Goal: Task Accomplishment & Management: Use online tool/utility

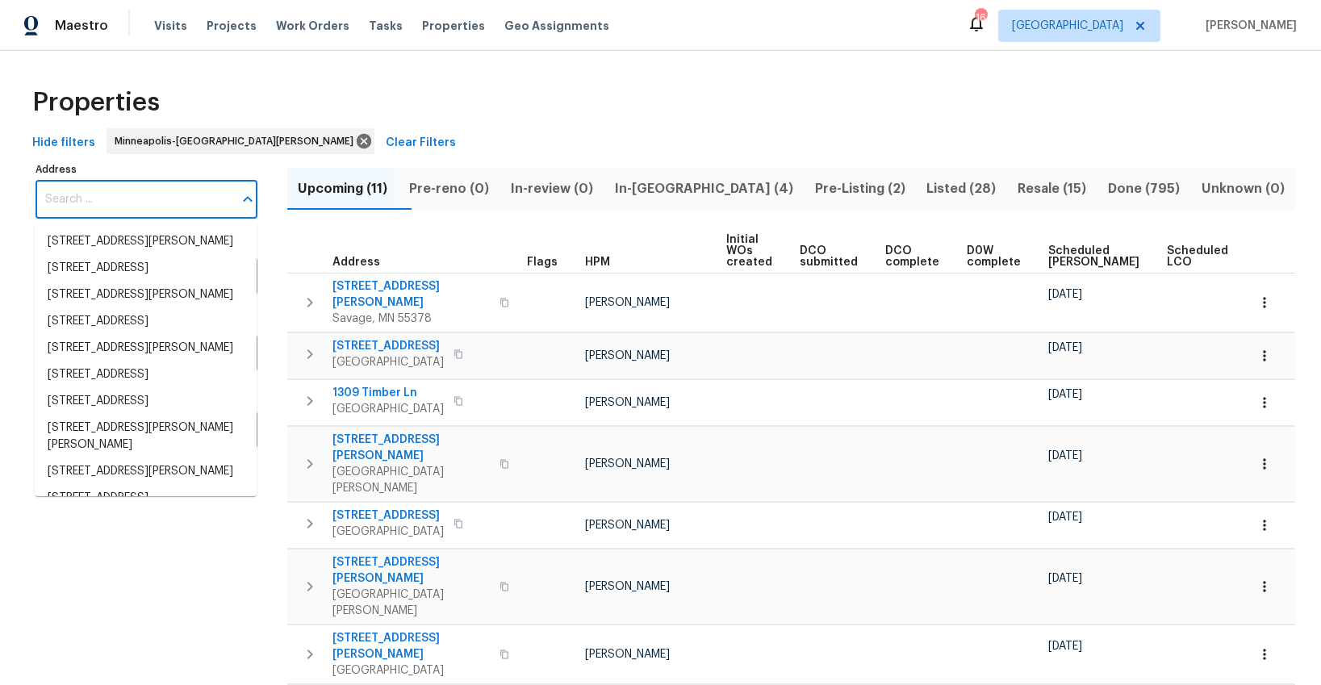
click at [98, 200] on input "Address" at bounding box center [135, 200] width 198 height 38
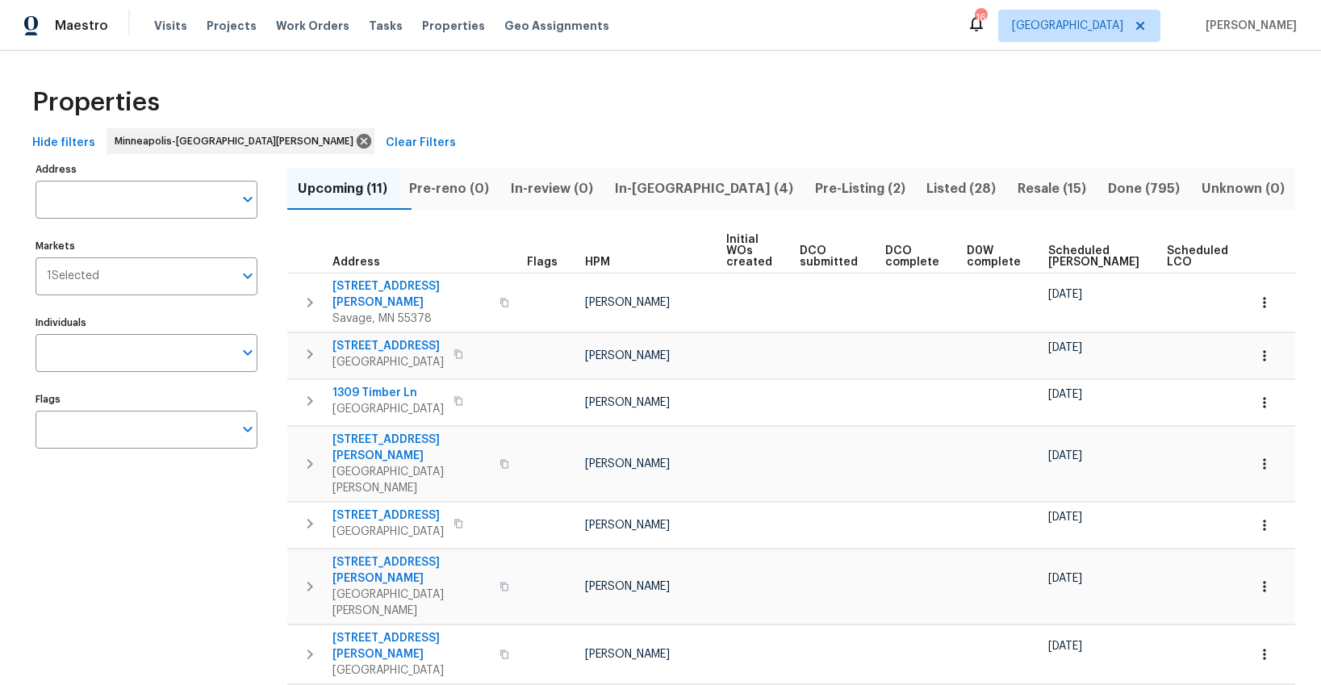
click at [460, 97] on div "Properties" at bounding box center [660, 103] width 1269 height 52
click at [698, 188] on span "In-reno (4)" at bounding box center [703, 189] width 181 height 23
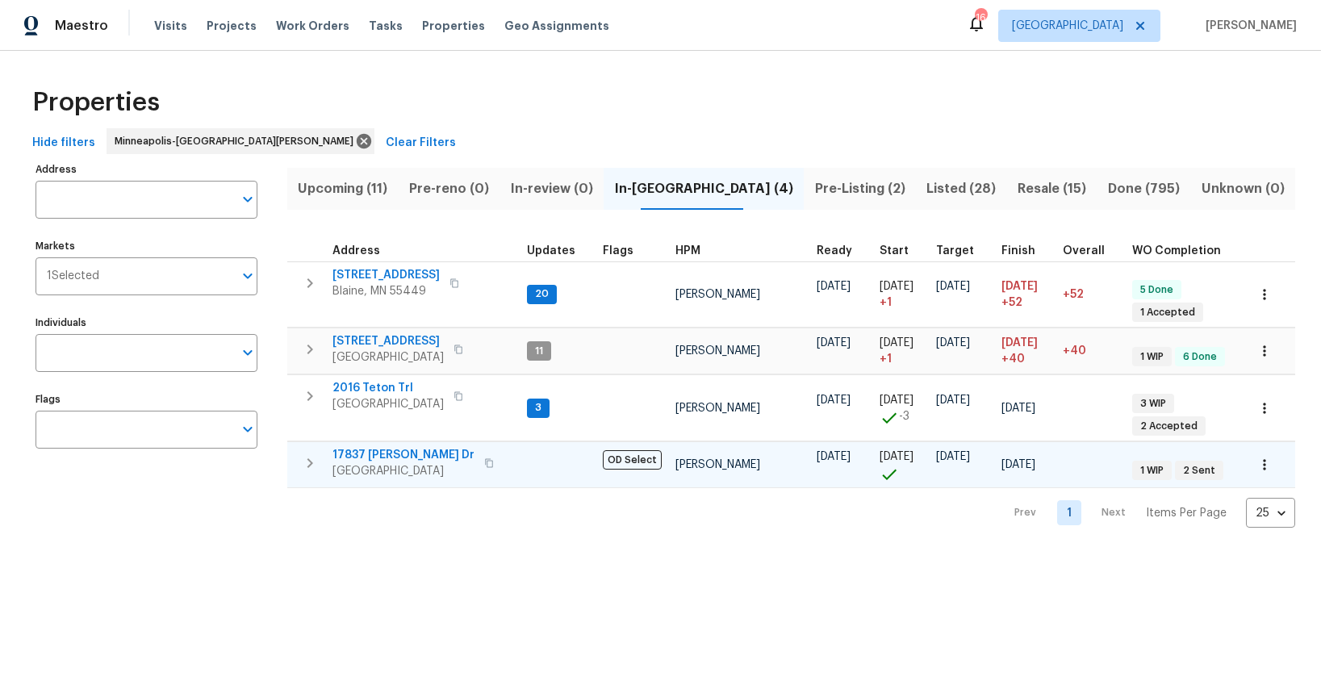
click at [314, 454] on icon "button" at bounding box center [309, 463] width 19 height 19
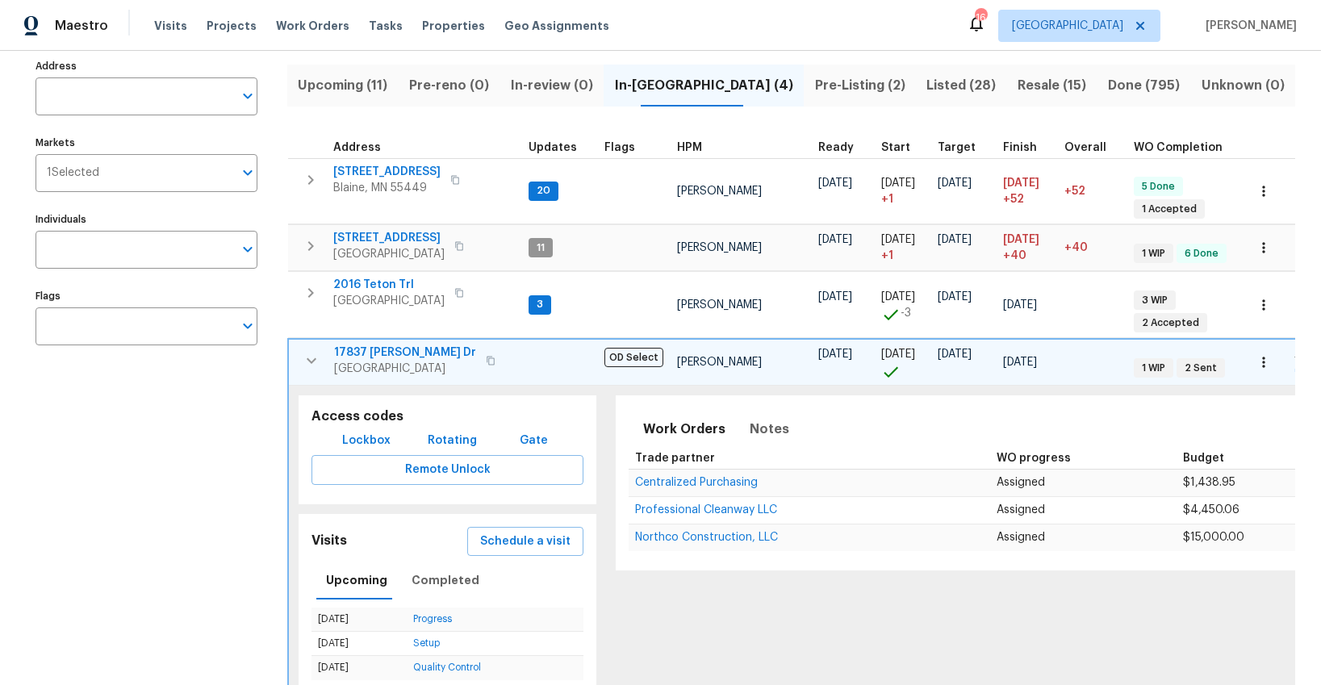
scroll to position [156, 0]
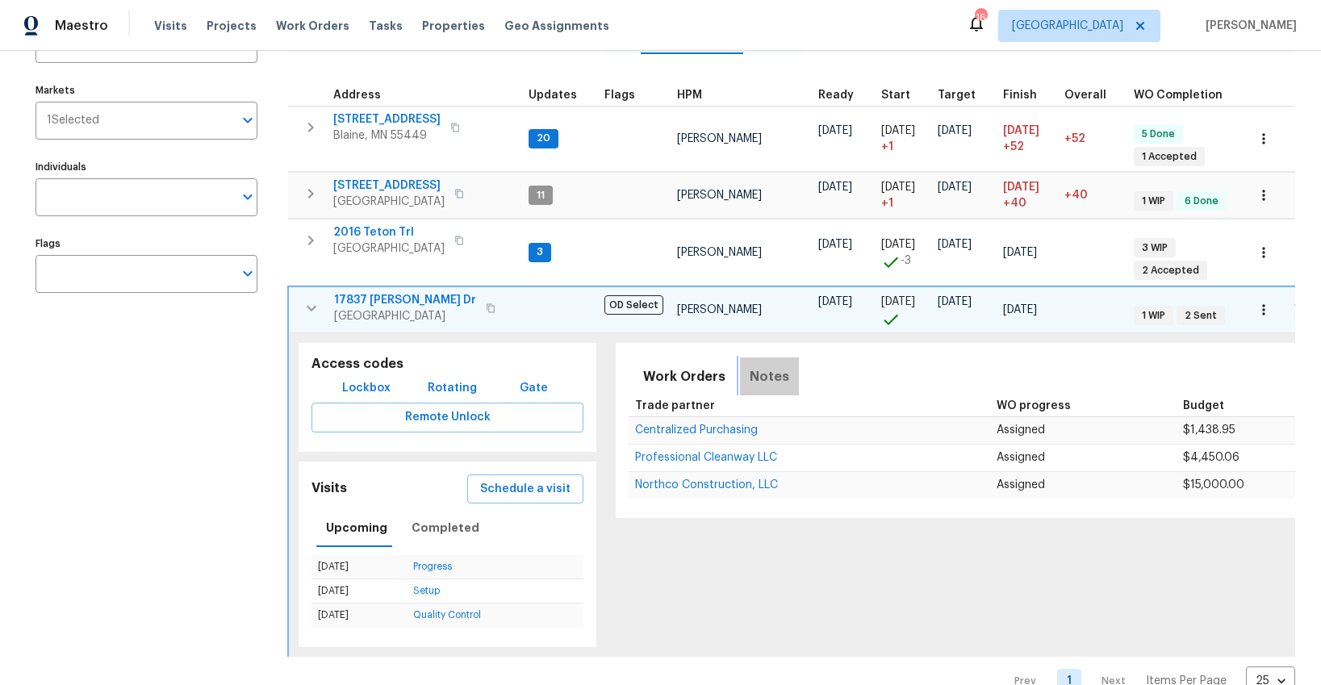
click at [762, 366] on span "Notes" at bounding box center [770, 377] width 40 height 23
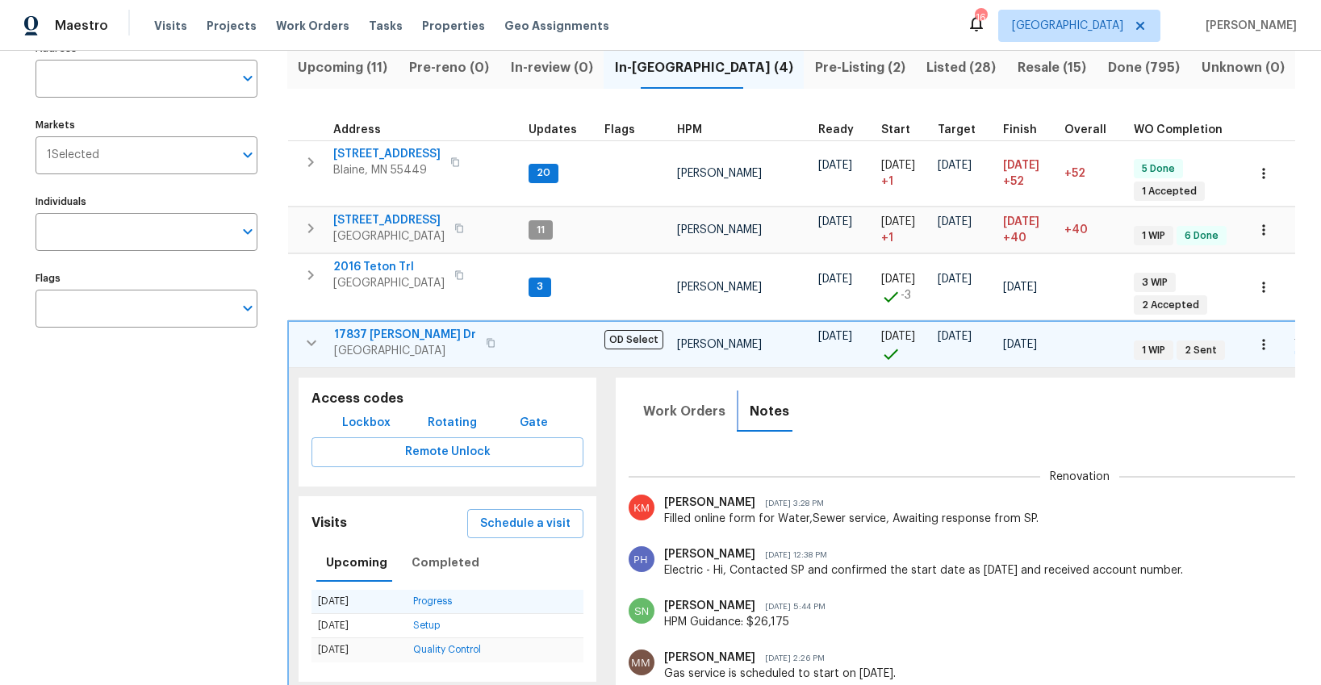
scroll to position [155, 0]
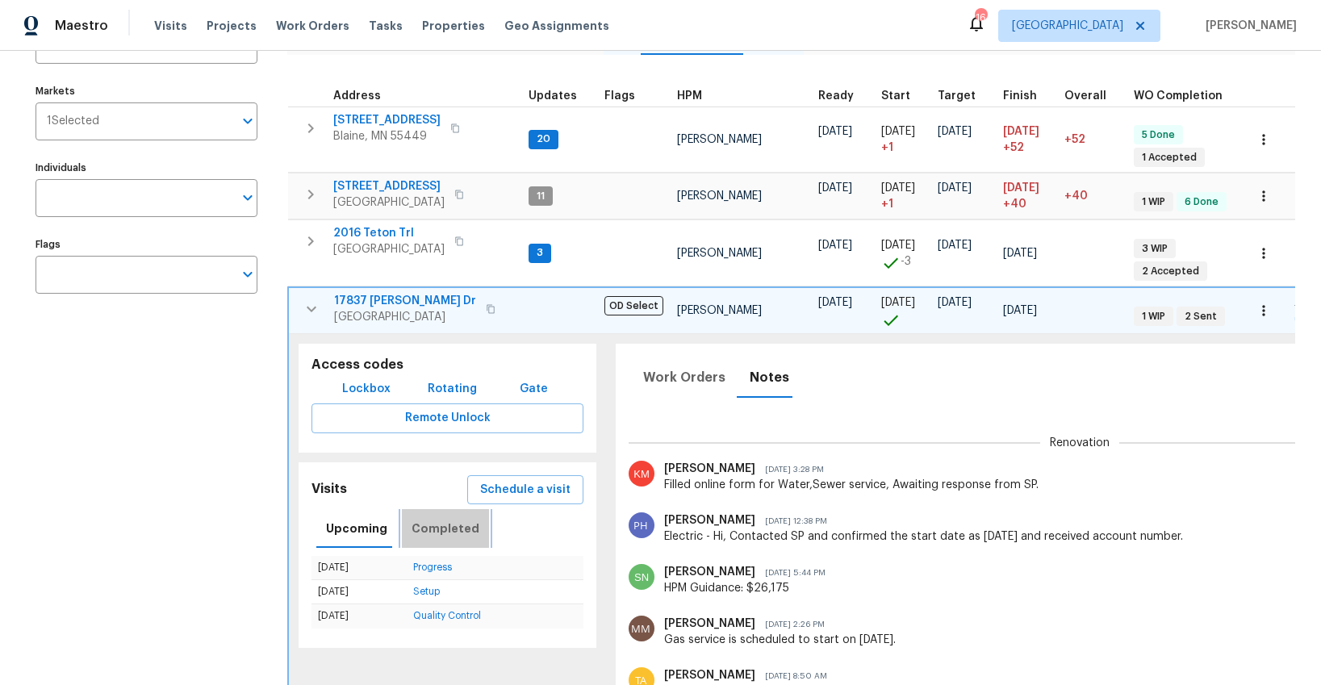
click at [445, 519] on span "Completed" at bounding box center [446, 529] width 68 height 20
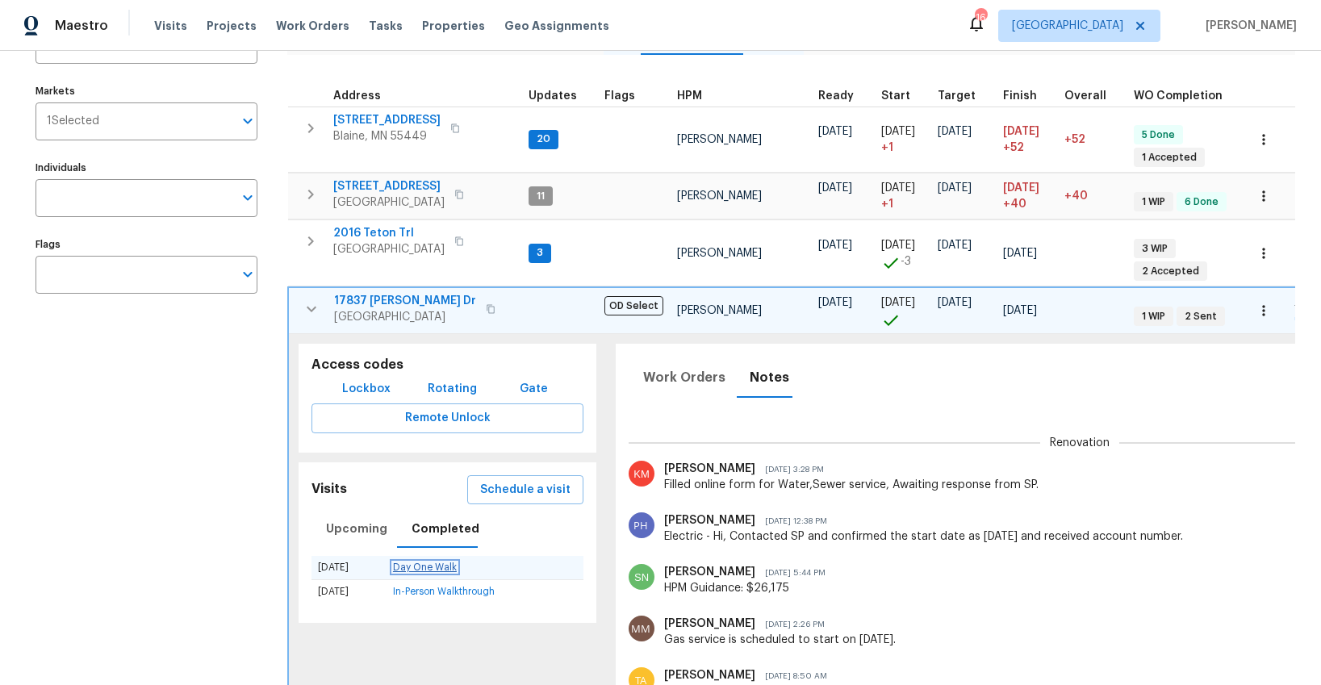
click at [421, 563] on link "Day One Walk" at bounding box center [425, 568] width 64 height 10
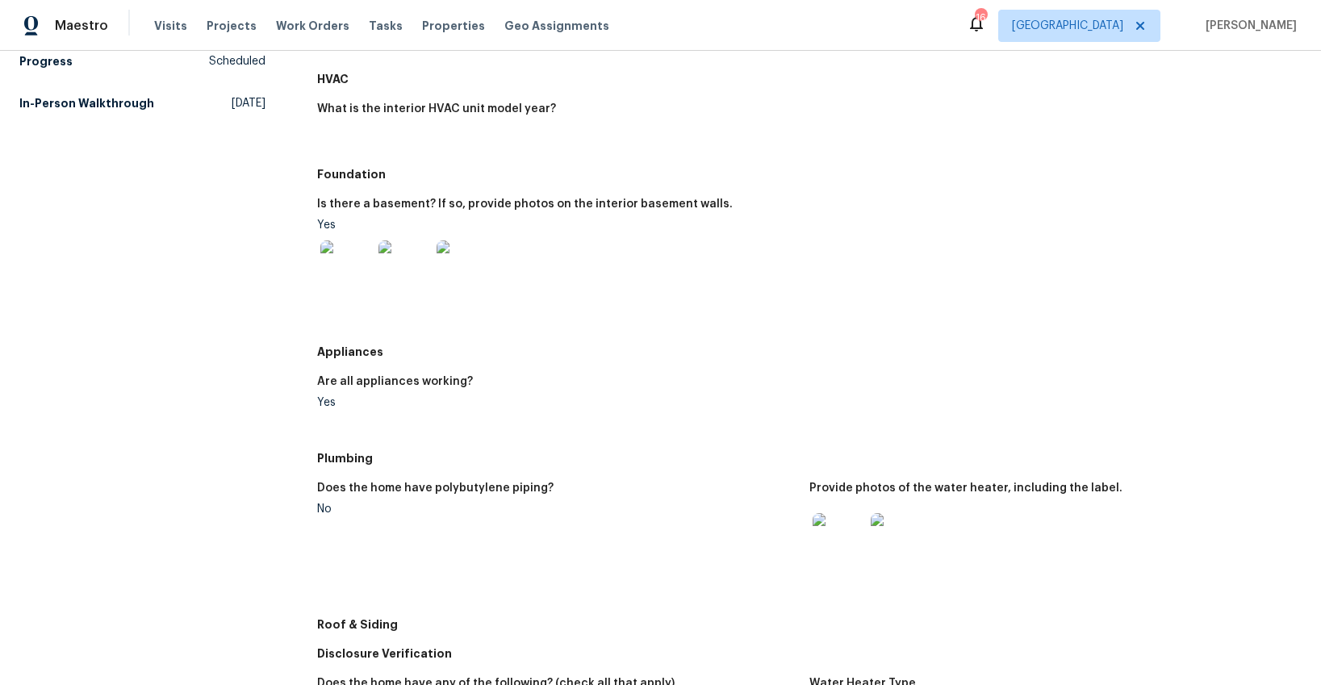
scroll to position [437, 0]
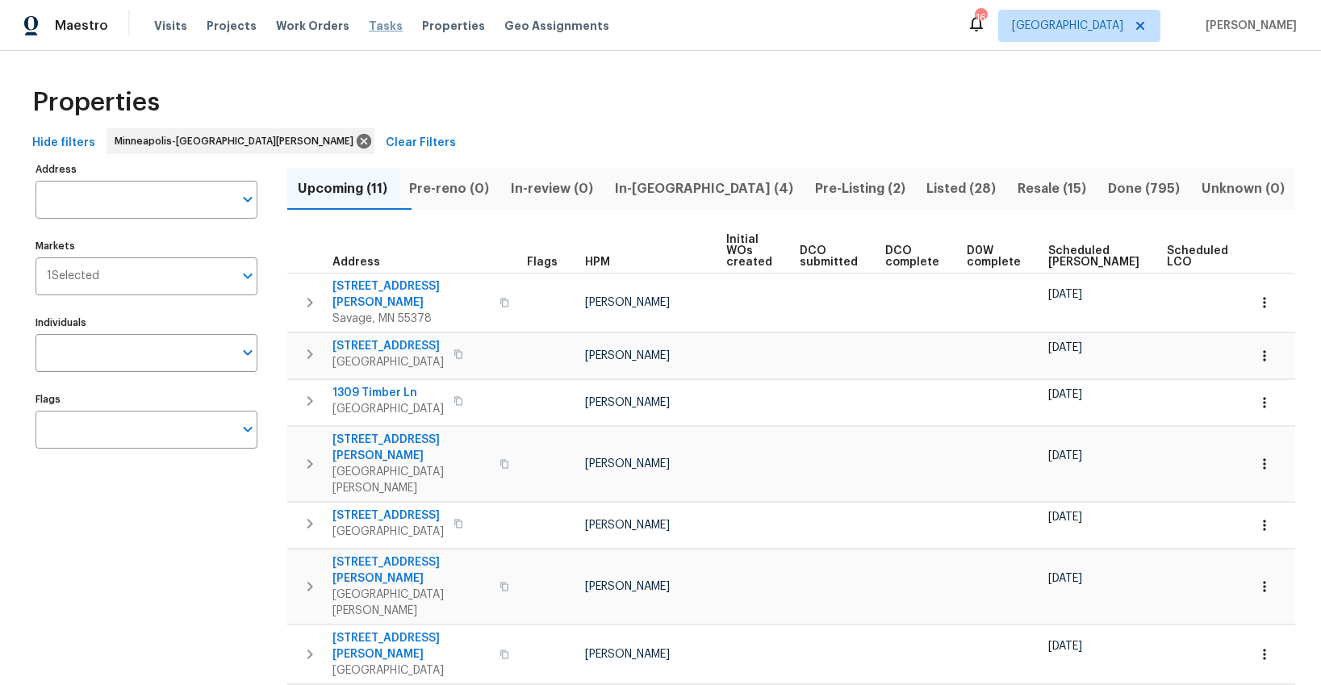
click at [369, 25] on span "Tasks" at bounding box center [386, 25] width 34 height 11
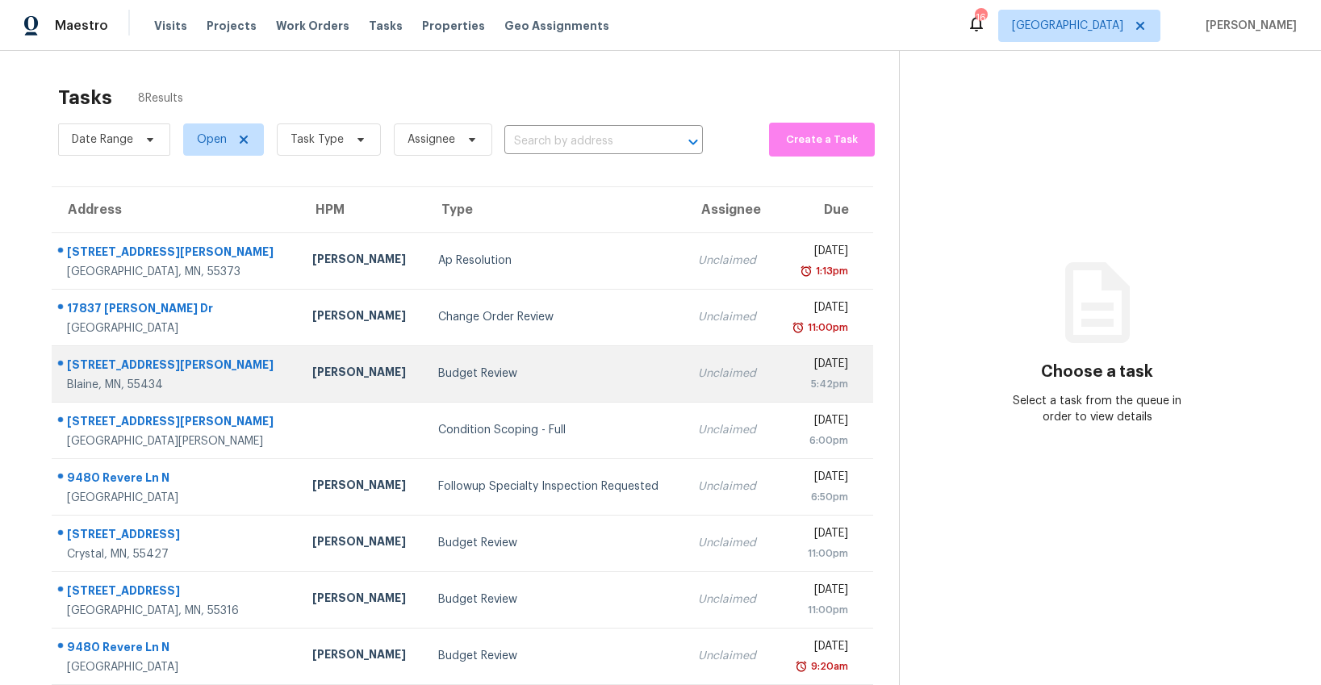
click at [502, 361] on td "Budget Review" at bounding box center [555, 373] width 260 height 56
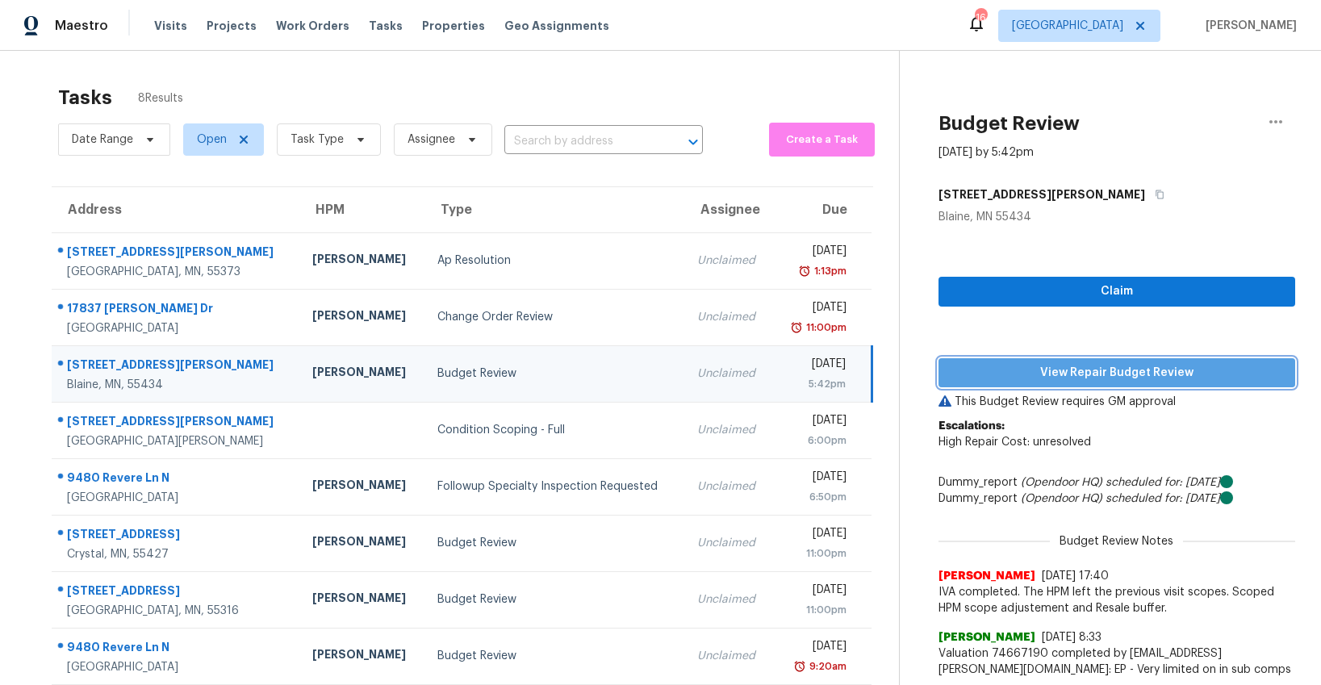
click at [1053, 375] on span "View Repair Budget Review" at bounding box center [1116, 373] width 331 height 20
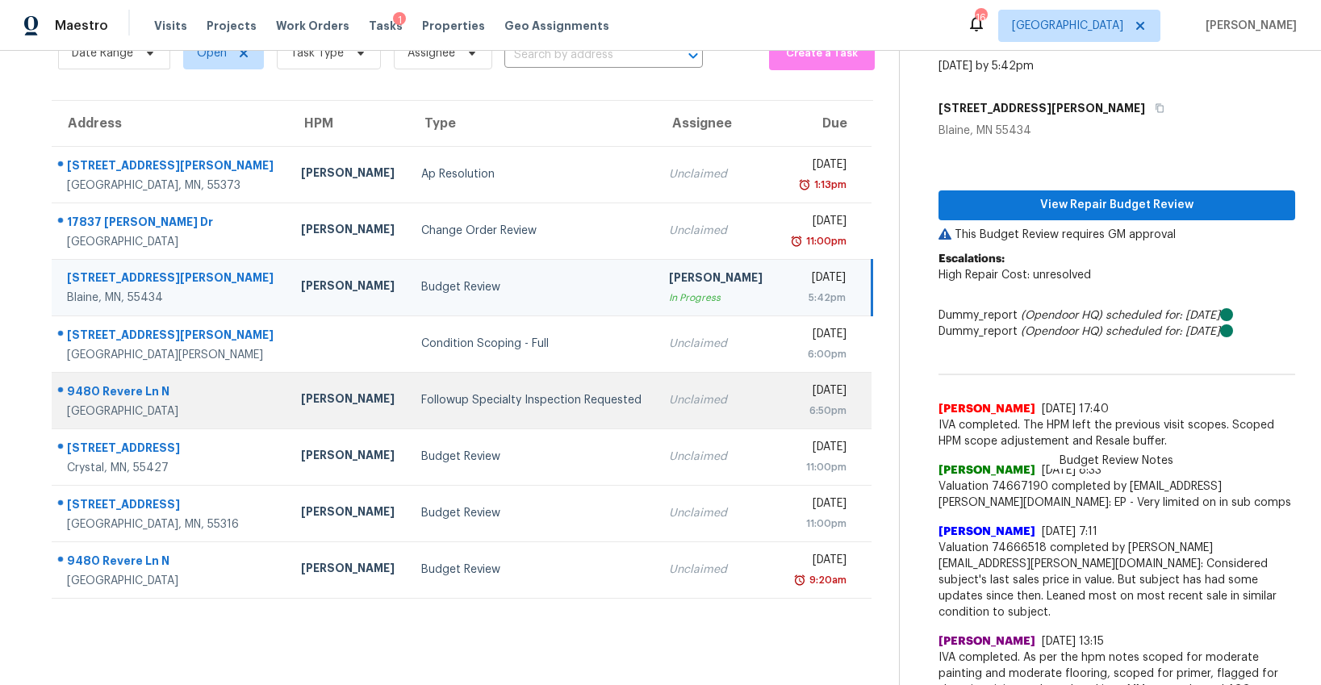
scroll to position [108, 0]
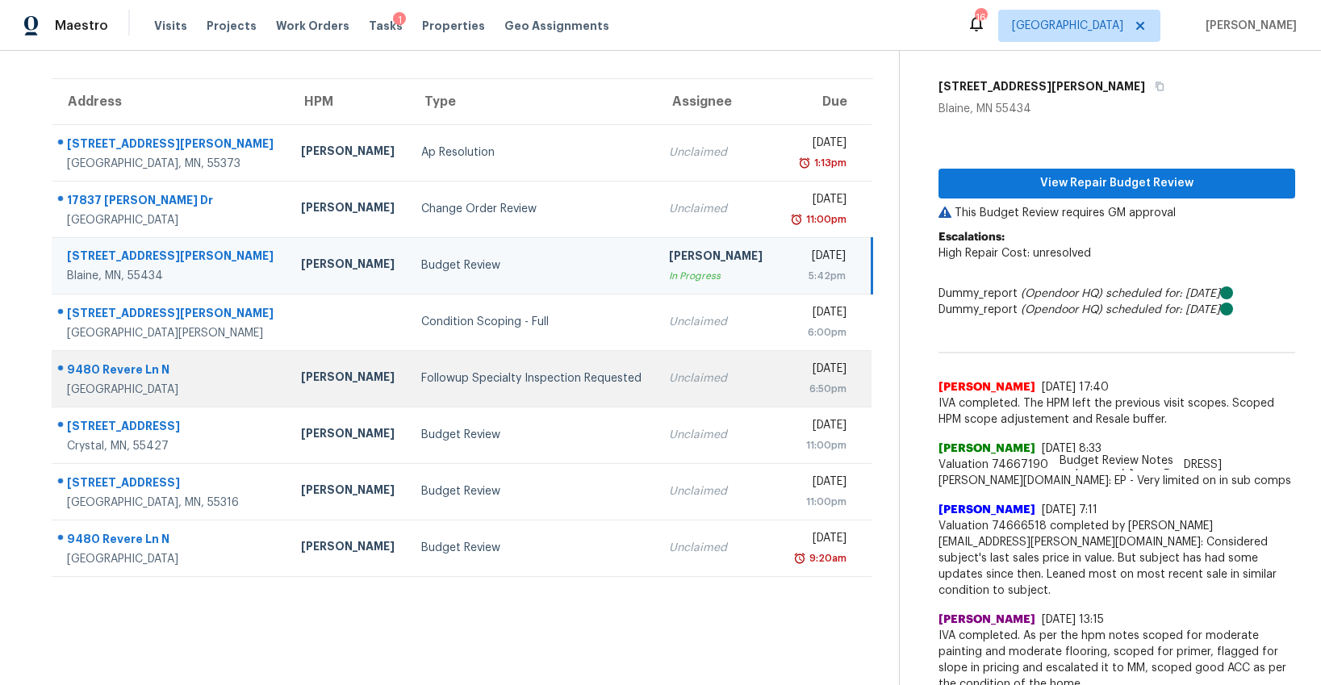
click at [422, 383] on div "Followup Specialty Inspection Requested" at bounding box center [532, 378] width 222 height 16
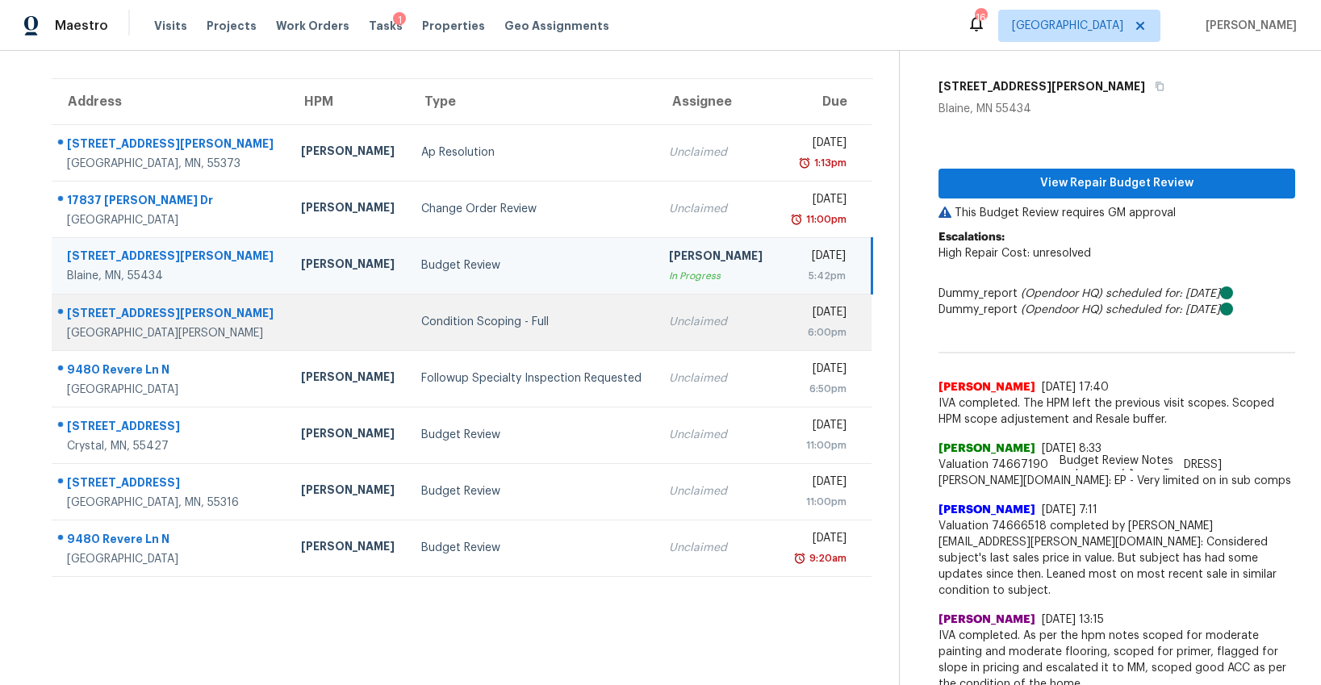
scroll to position [51, 0]
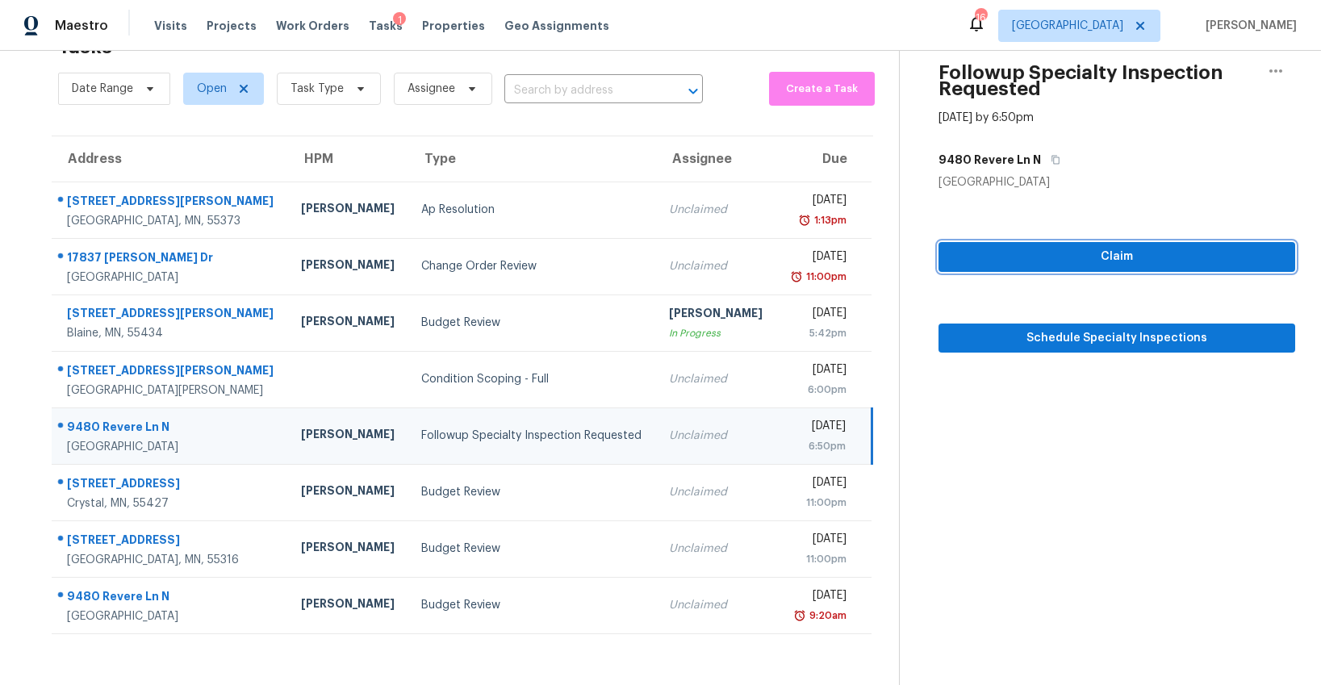
click at [1062, 250] on span "Claim" at bounding box center [1116, 257] width 331 height 20
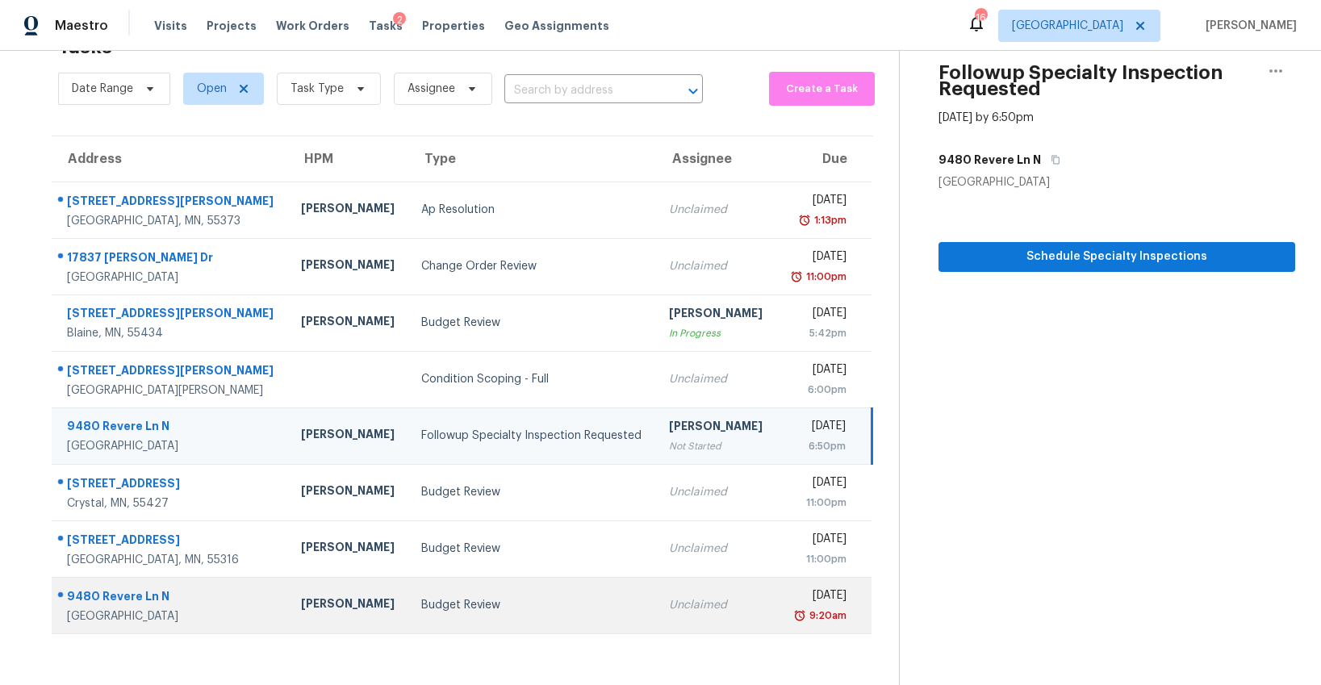
click at [421, 611] on div "Budget Review" at bounding box center [532, 605] width 222 height 16
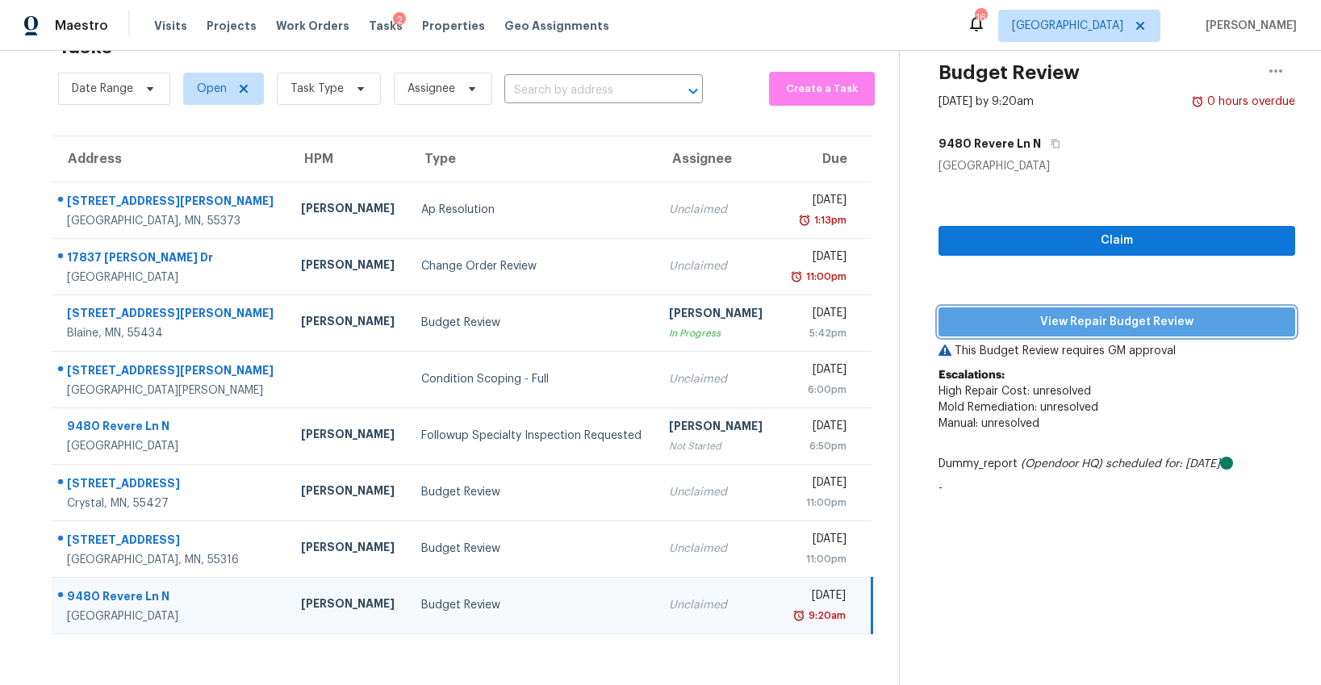
click at [1048, 318] on span "View Repair Budget Review" at bounding box center [1116, 322] width 331 height 20
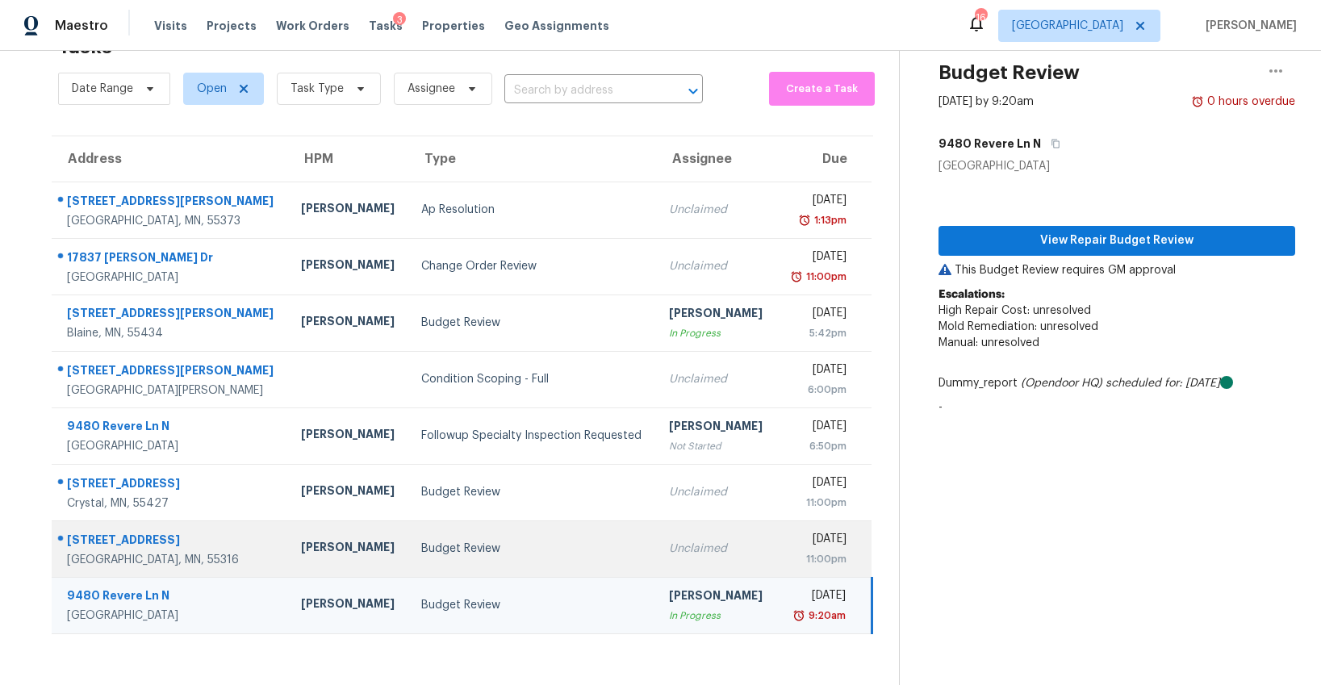
click at [448, 529] on td "Budget Review" at bounding box center [532, 549] width 248 height 56
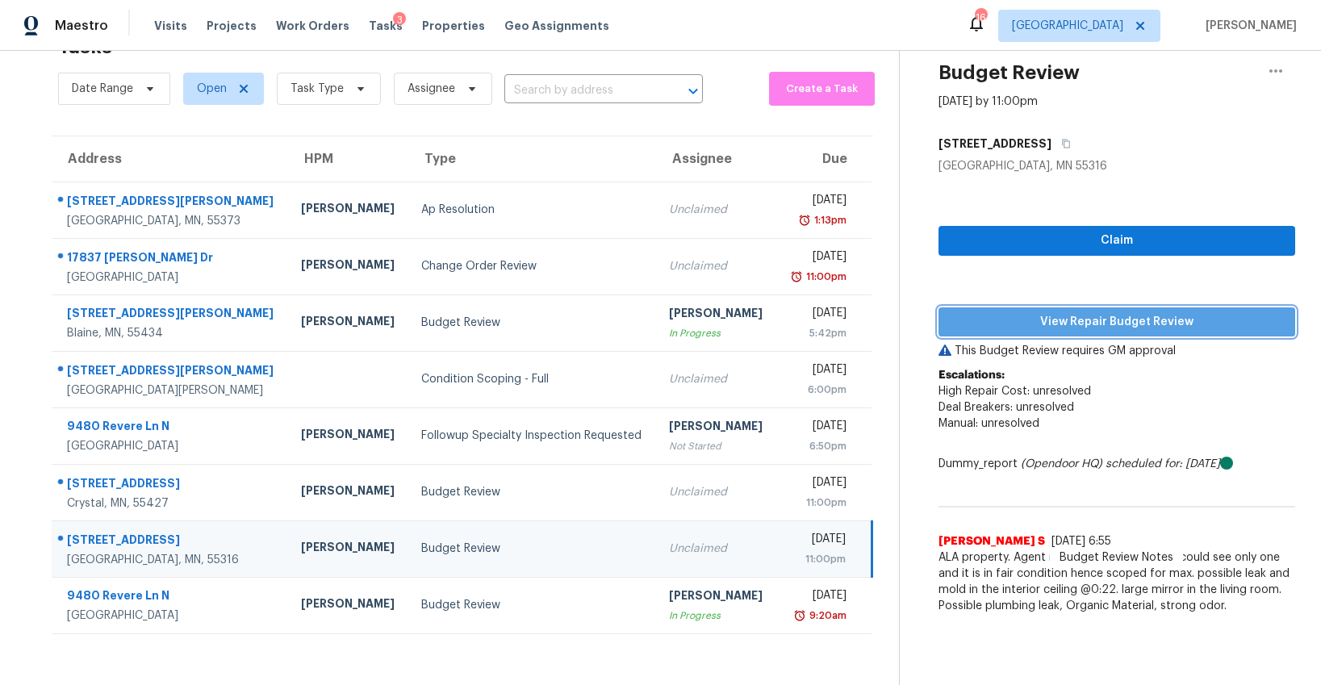
click at [1100, 324] on span "View Repair Budget Review" at bounding box center [1116, 322] width 331 height 20
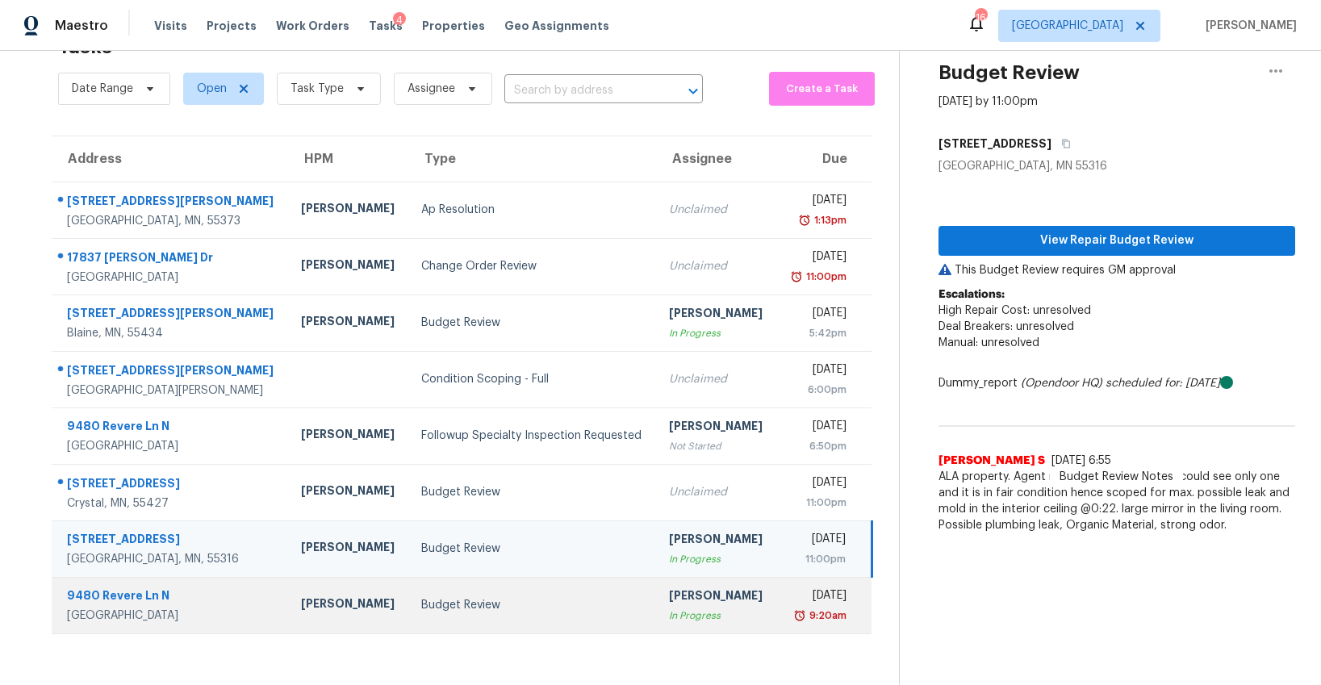
click at [483, 590] on td "Budget Review" at bounding box center [532, 605] width 248 height 56
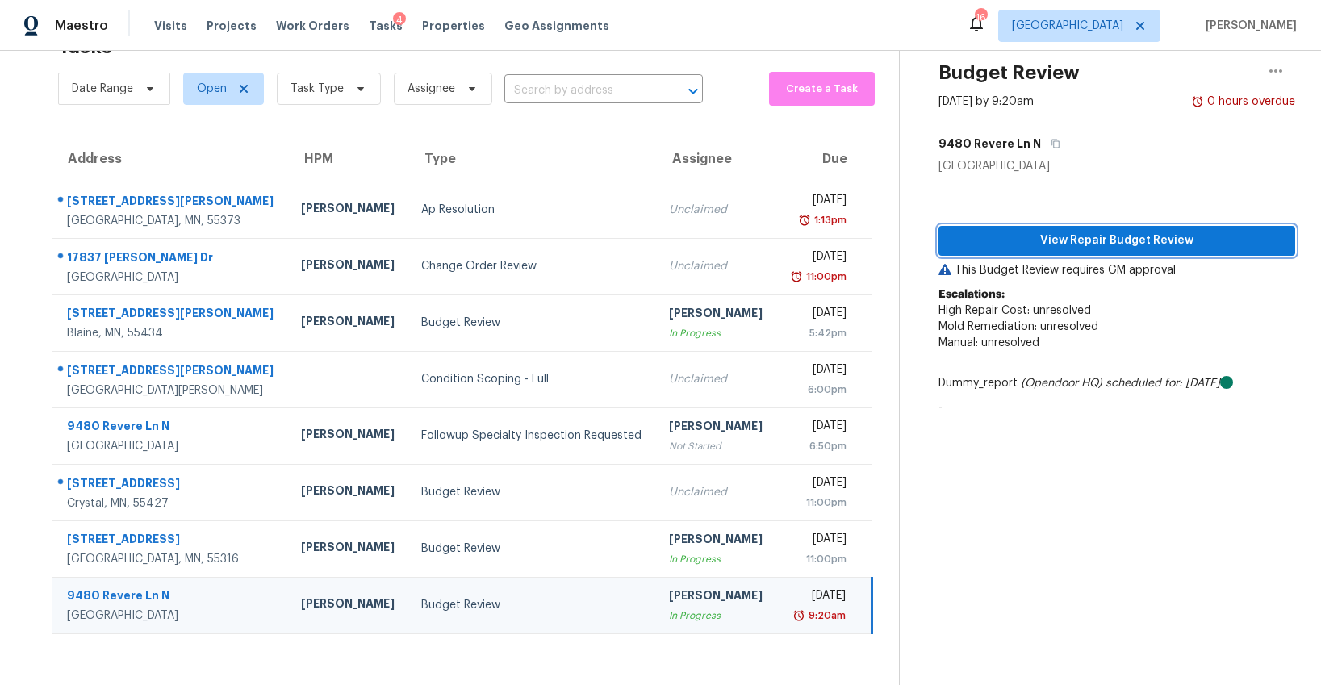
click at [1119, 246] on span "View Repair Budget Review" at bounding box center [1116, 241] width 331 height 20
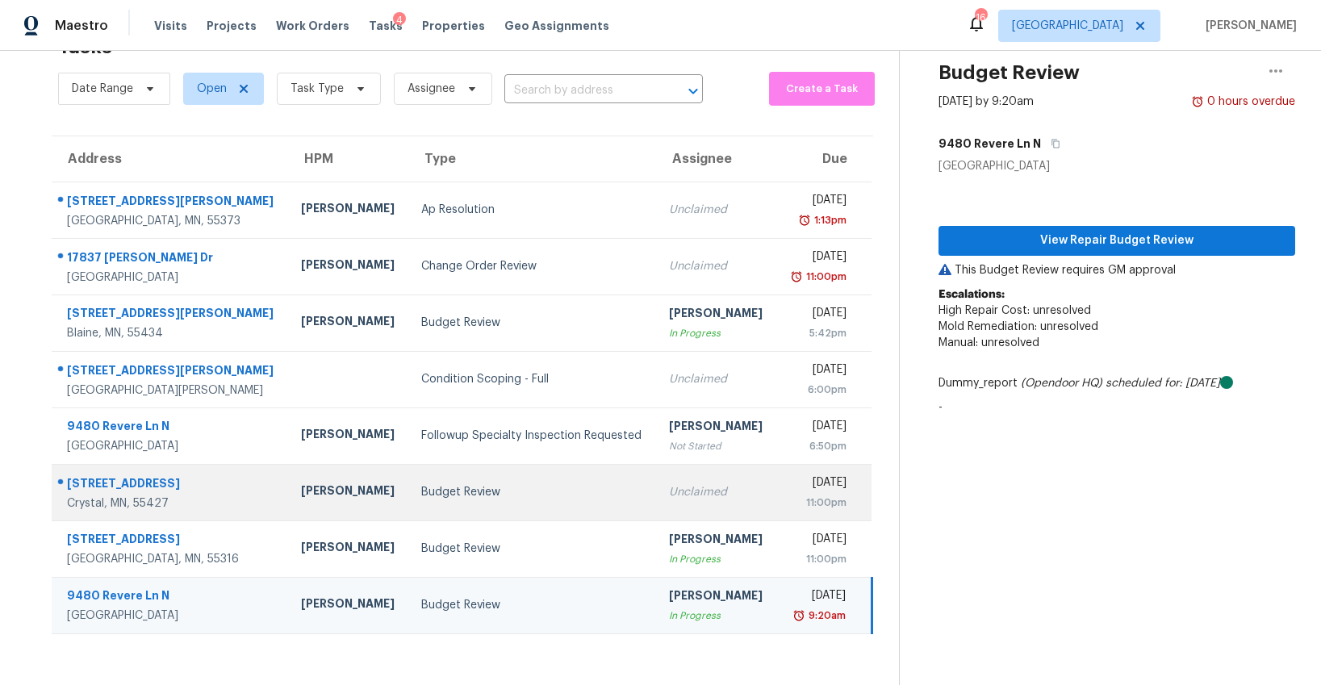
click at [442, 497] on div "Budget Review" at bounding box center [532, 492] width 222 height 16
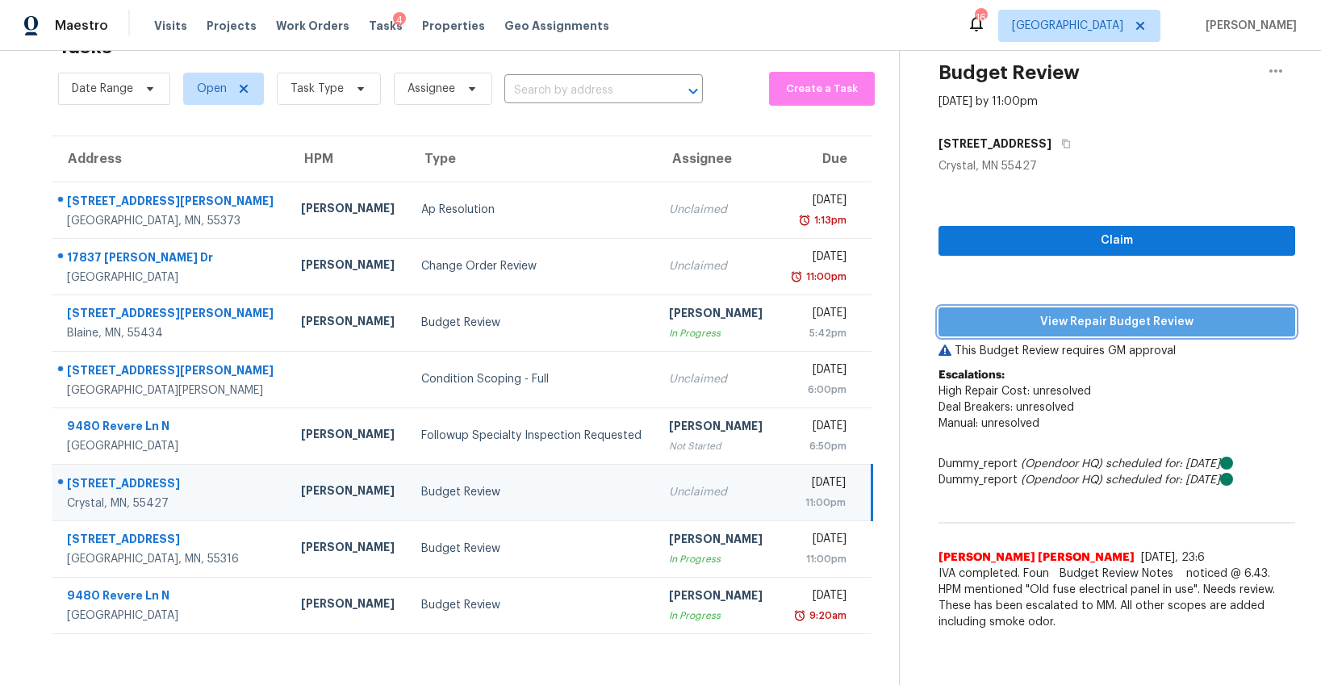
click at [1080, 326] on span "View Repair Budget Review" at bounding box center [1116, 322] width 331 height 20
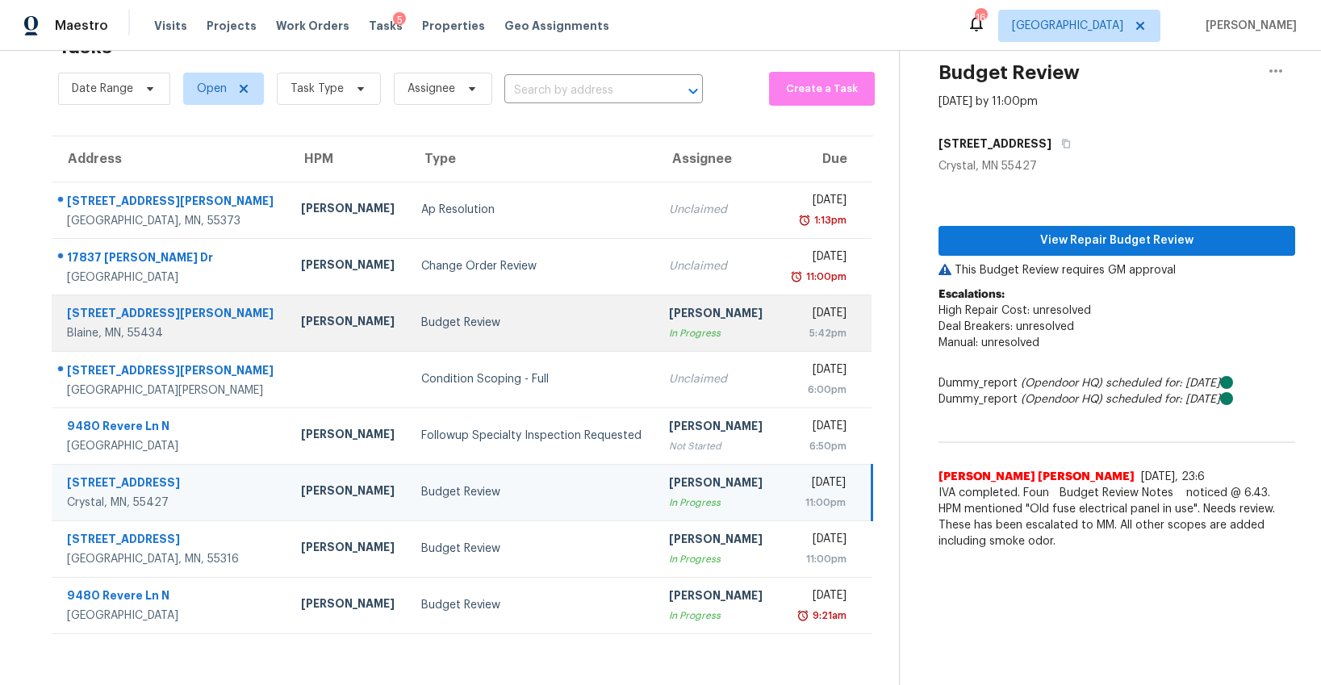
click at [493, 322] on div "Budget Review" at bounding box center [532, 323] width 222 height 16
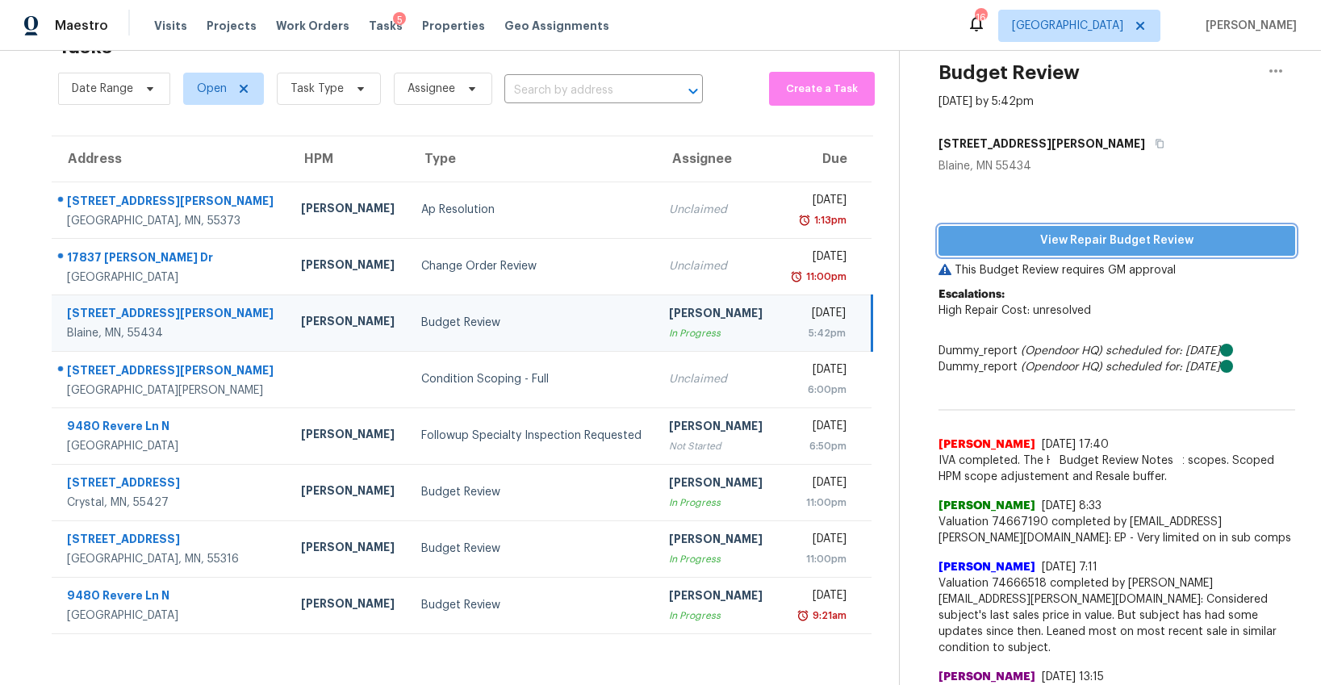
click at [1089, 248] on span "View Repair Budget Review" at bounding box center [1116, 241] width 331 height 20
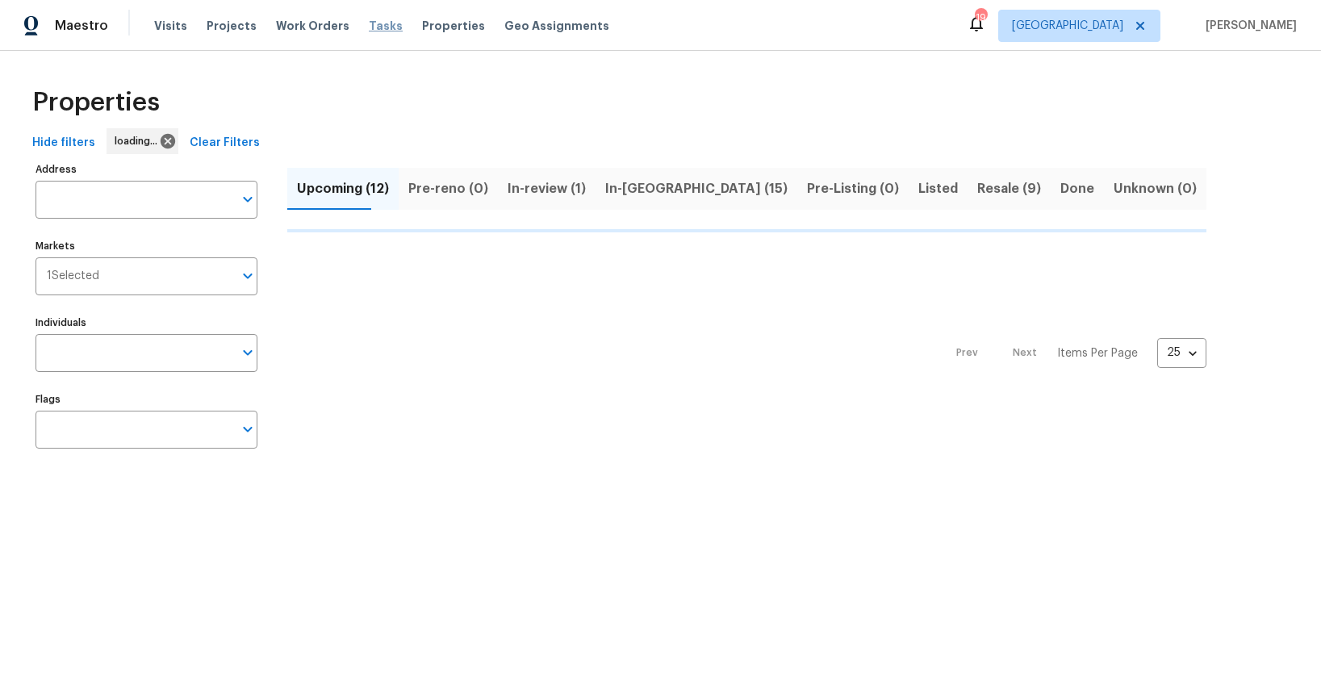
click at [369, 31] on span "Tasks" at bounding box center [386, 25] width 34 height 11
